Goal: Task Accomplishment & Management: Use online tool/utility

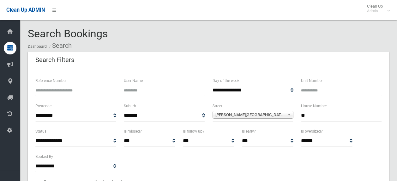
select select
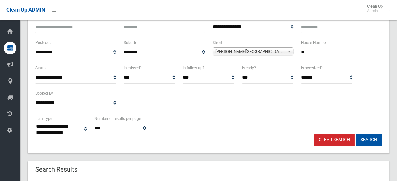
scroll to position [15147, 0]
click at [281, 49] on span "Rawson Street (WILEY PARK 2195)" at bounding box center [249, 52] width 69 height 8
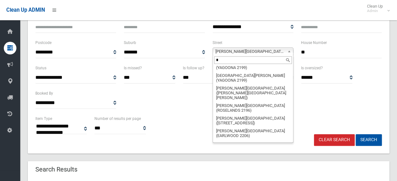
scroll to position [0, 0]
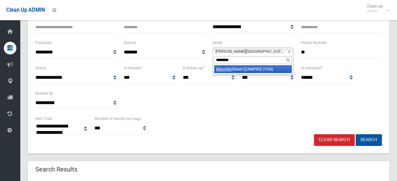
type input "********"
drag, startPoint x: 272, startPoint y: 70, endPoint x: 288, endPoint y: 60, distance: 18.6
click at [273, 69] on li "Messiter Street (CAMPSIE 2194)" at bounding box center [253, 69] width 78 height 8
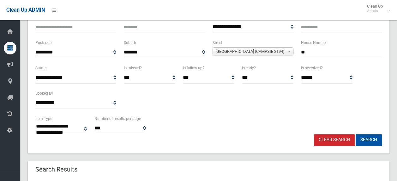
drag, startPoint x: 312, startPoint y: 51, endPoint x: 271, endPoint y: 57, distance: 41.5
click at [272, 57] on div "**********" at bounding box center [209, 51] width 354 height 25
type input "**"
click at [355, 134] on button "Search" at bounding box center [368, 140] width 26 height 12
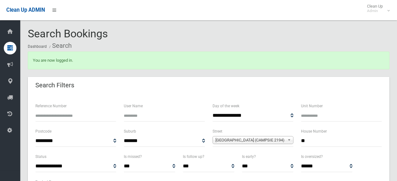
select select
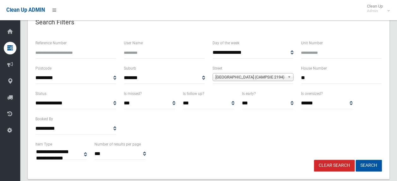
scroll to position [63, 0]
click at [369, 163] on button "Search" at bounding box center [368, 165] width 26 height 12
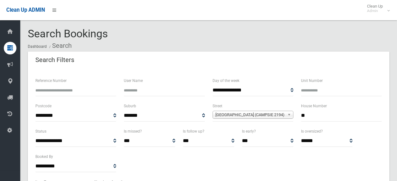
select select
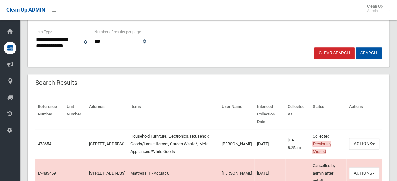
scroll to position [189, 0]
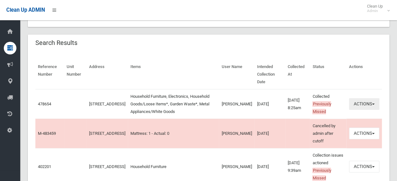
click at [375, 98] on button "Actions" at bounding box center [364, 104] width 30 height 12
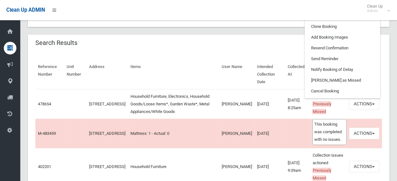
click at [333, 99] on td "Collected Previously Missed This booking was completed with no issues." at bounding box center [328, 104] width 37 height 30
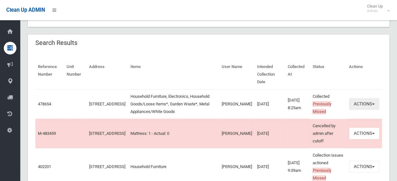
click at [374, 98] on button "Actions" at bounding box center [364, 104] width 30 height 12
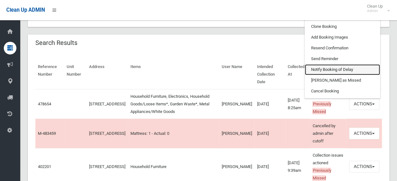
click at [328, 64] on link "Notify Booking of Delay" at bounding box center [342, 69] width 75 height 11
